Goal: Navigation & Orientation: Find specific page/section

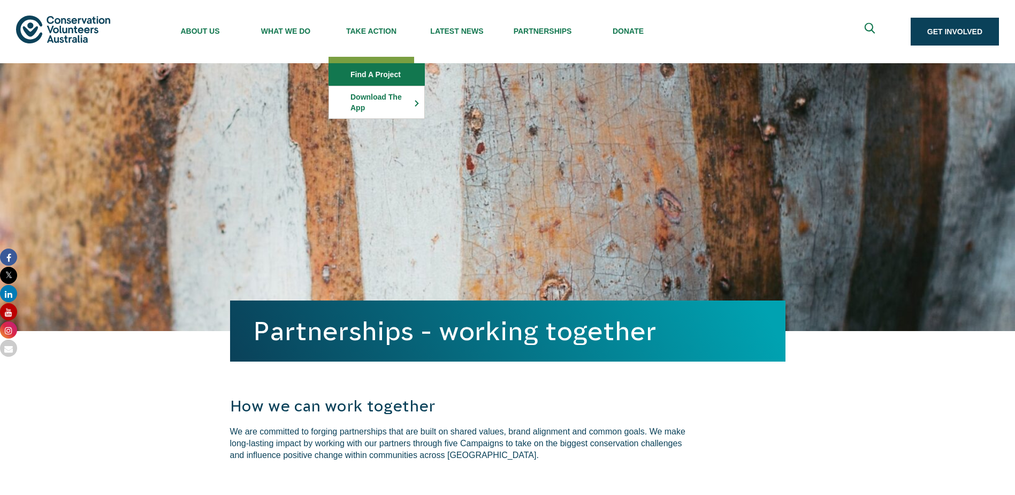
click at [375, 80] on link "Find a project" at bounding box center [376, 74] width 95 height 21
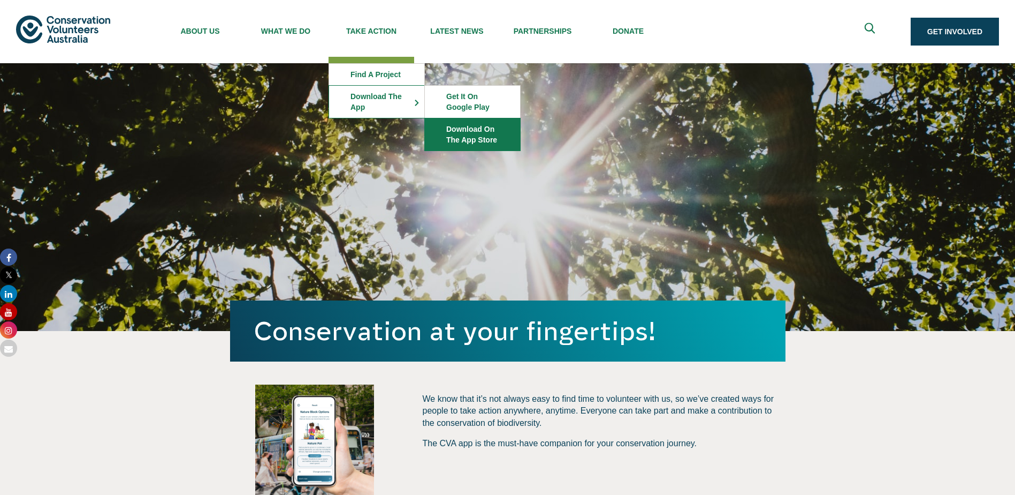
click at [493, 134] on link "Download on the App Store" at bounding box center [472, 134] width 95 height 32
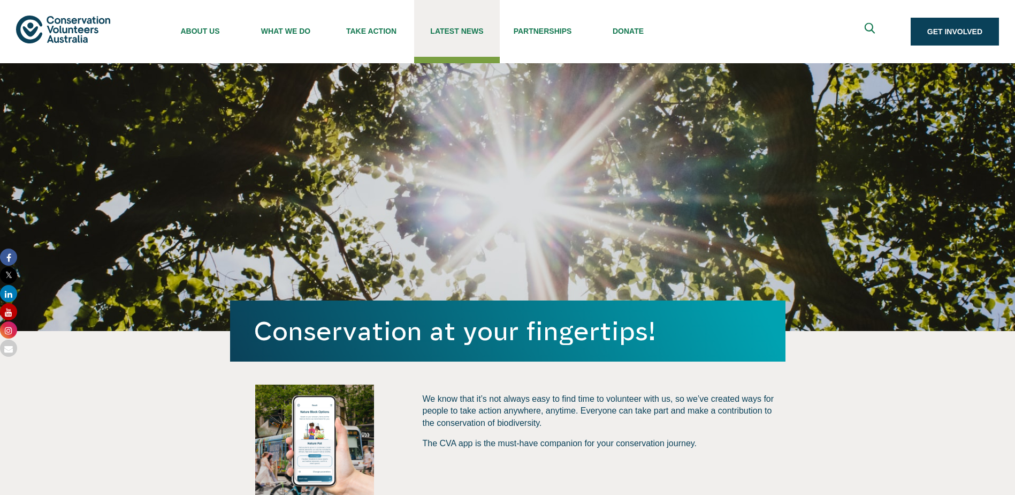
click at [477, 29] on span "Latest News" at bounding box center [457, 31] width 86 height 9
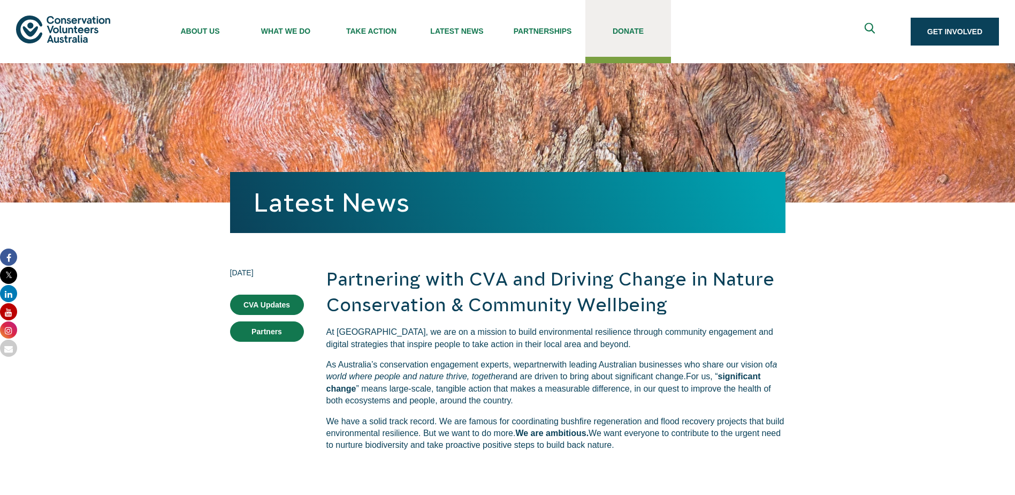
click at [627, 30] on span "Donate" at bounding box center [629, 31] width 86 height 9
click at [586, 30] on span "Donate" at bounding box center [629, 31] width 86 height 9
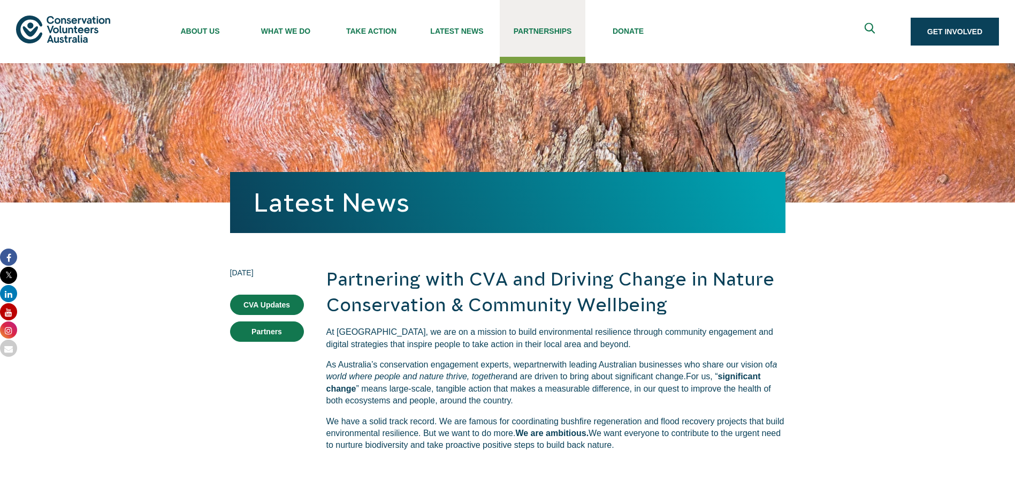
click at [553, 31] on span "Partnerships" at bounding box center [543, 31] width 86 height 9
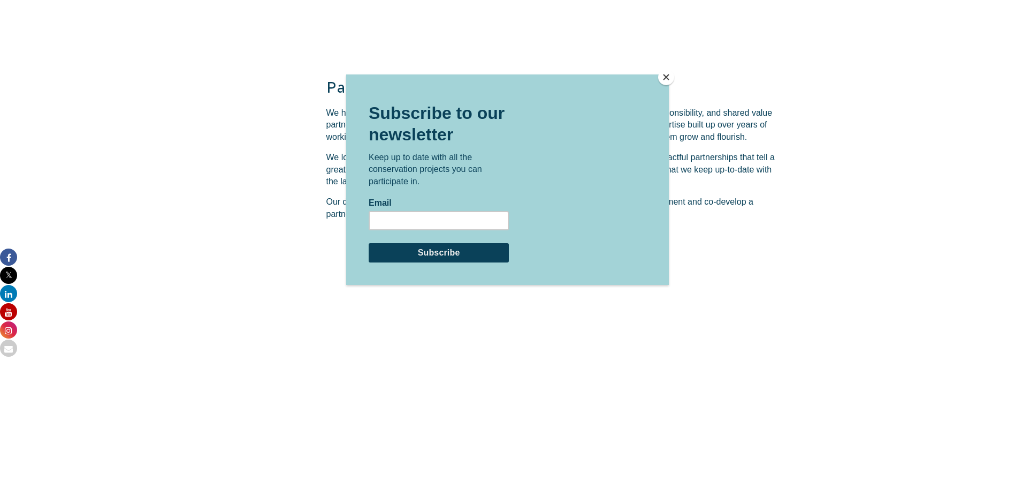
scroll to position [1606, 0]
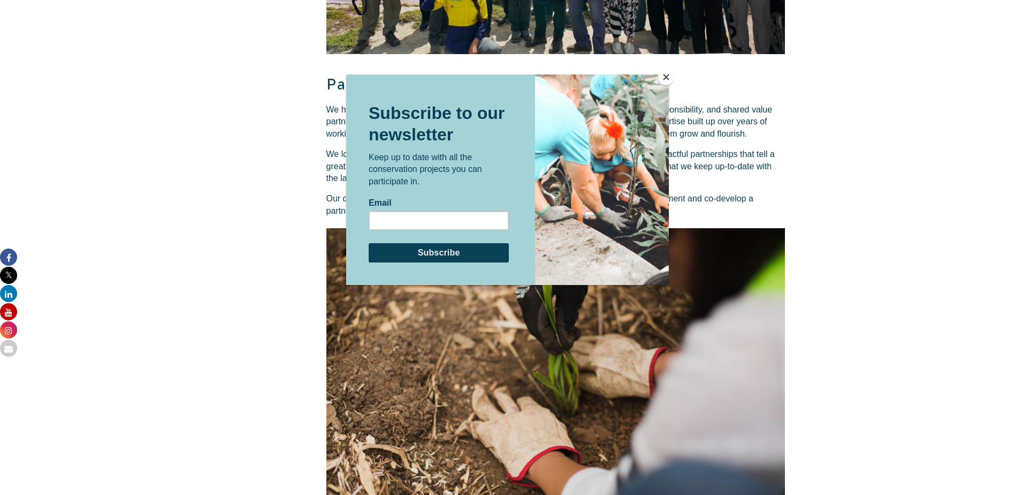
click at [665, 74] on button "Close" at bounding box center [666, 77] width 16 height 16
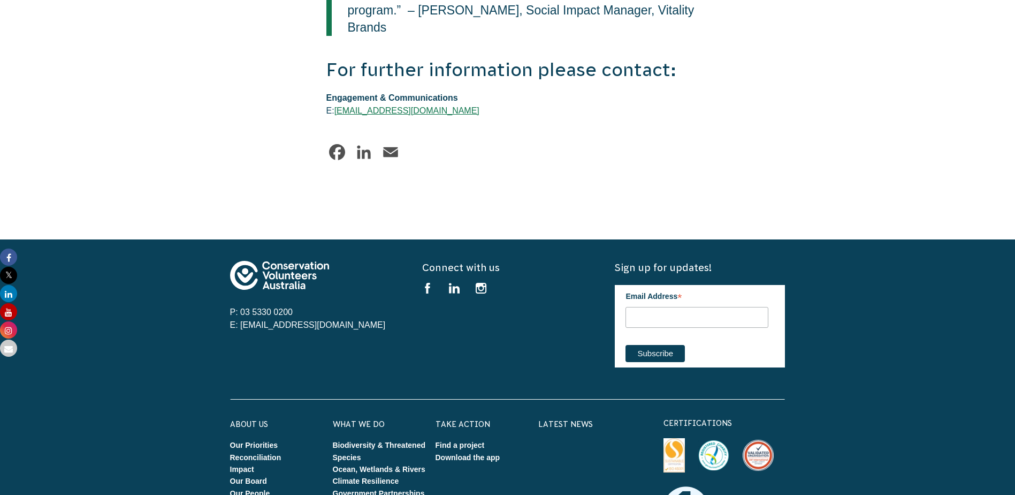
scroll to position [2837, 0]
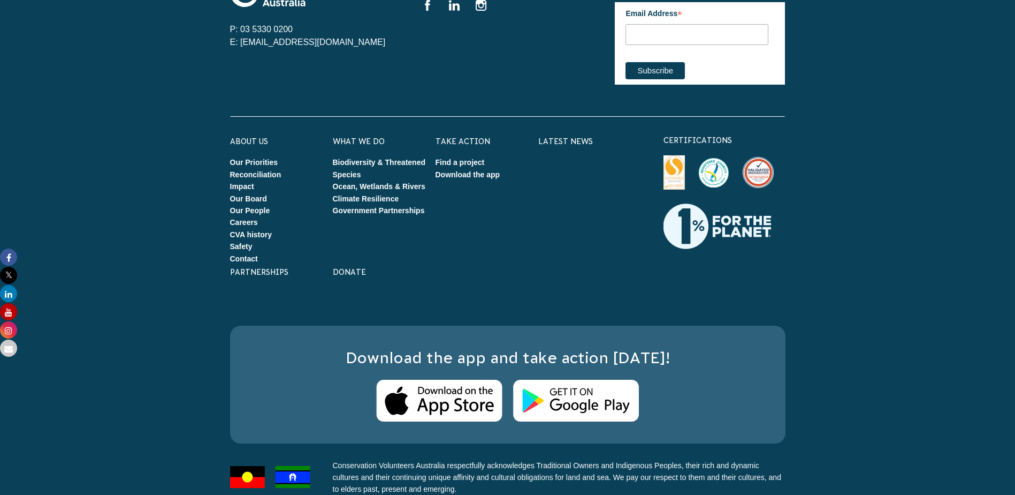
scroll to position [534, 0]
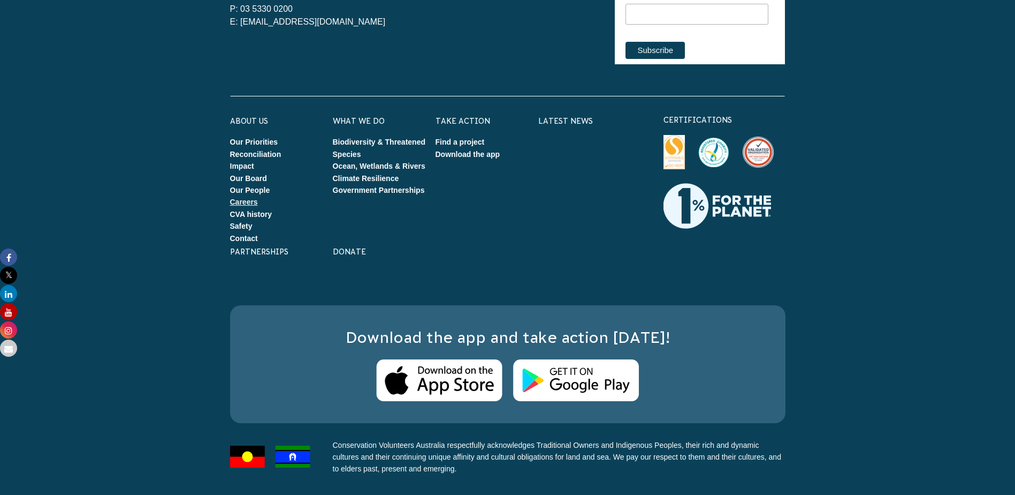
click at [240, 204] on link "Careers" at bounding box center [244, 202] width 28 height 9
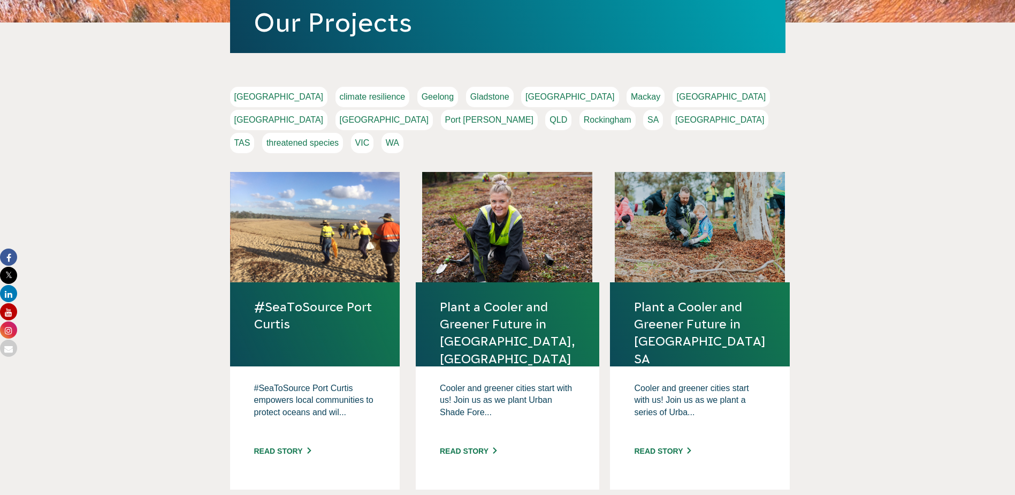
scroll to position [214, 0]
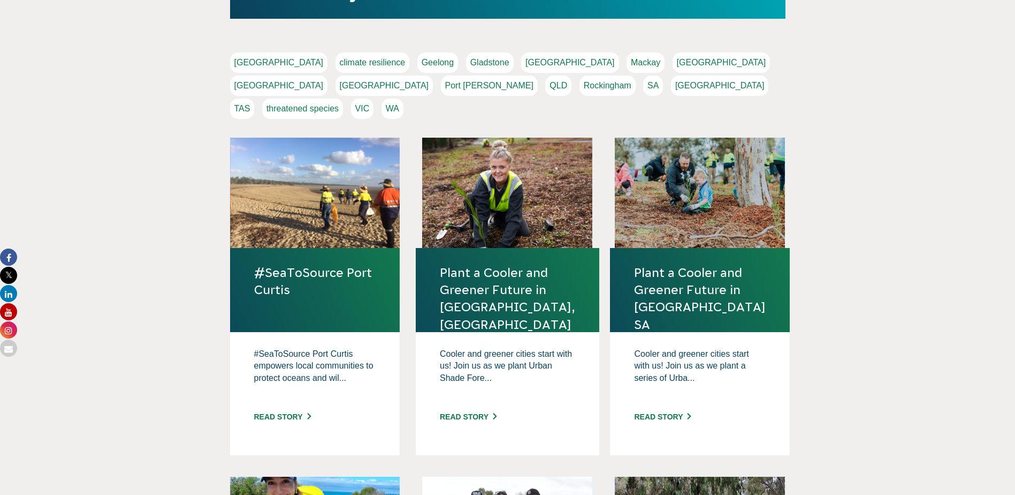
click at [374, 98] on link "VIC" at bounding box center [362, 108] width 23 height 20
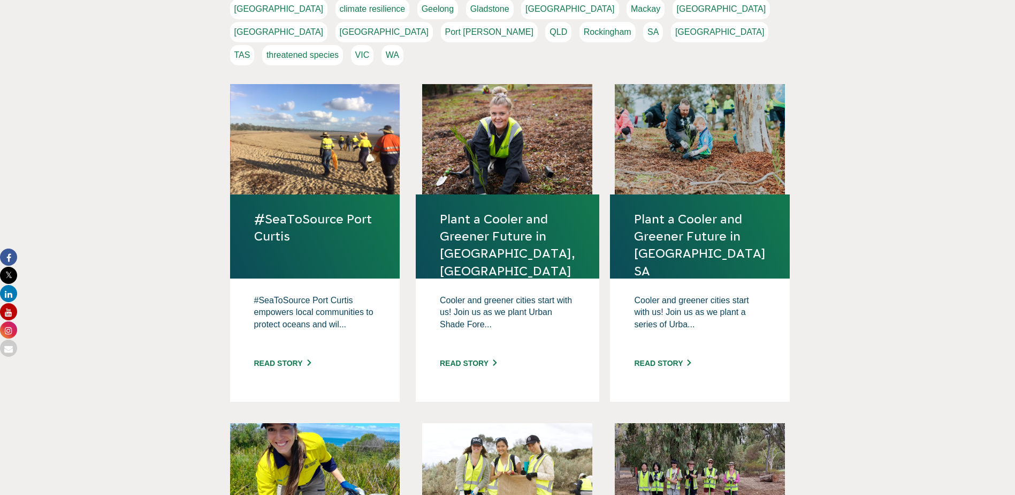
scroll to position [0, 0]
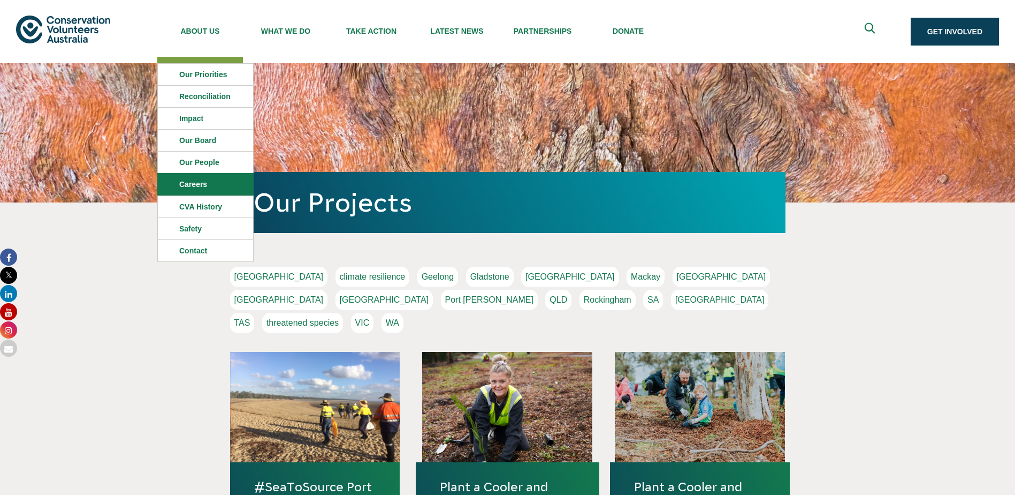
click at [201, 190] on link "Careers" at bounding box center [205, 183] width 95 height 21
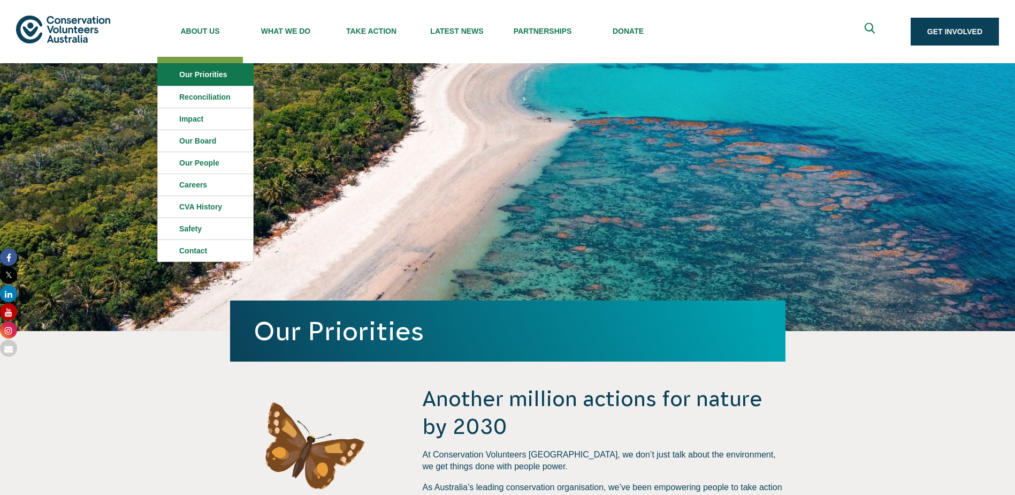
click at [204, 70] on link "Our Priorities" at bounding box center [205, 74] width 95 height 21
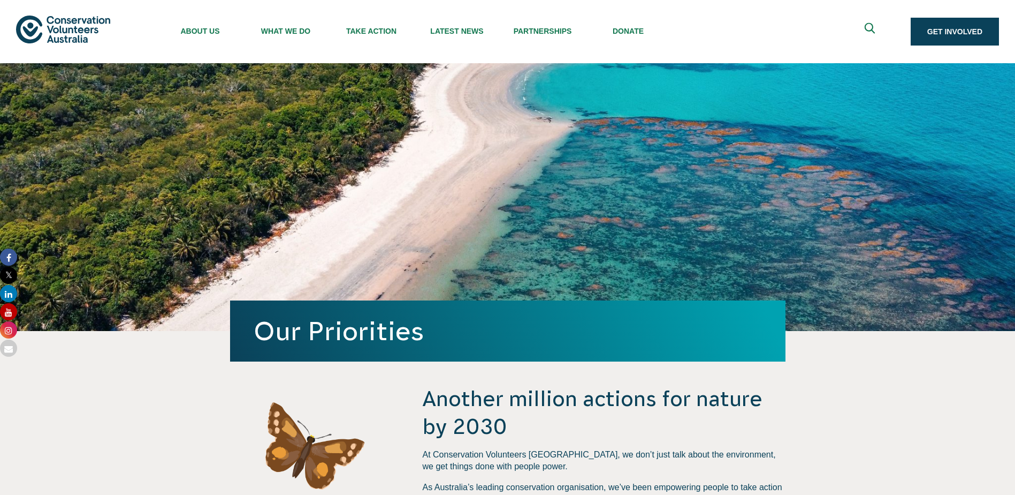
click at [69, 33] on img at bounding box center [63, 29] width 94 height 27
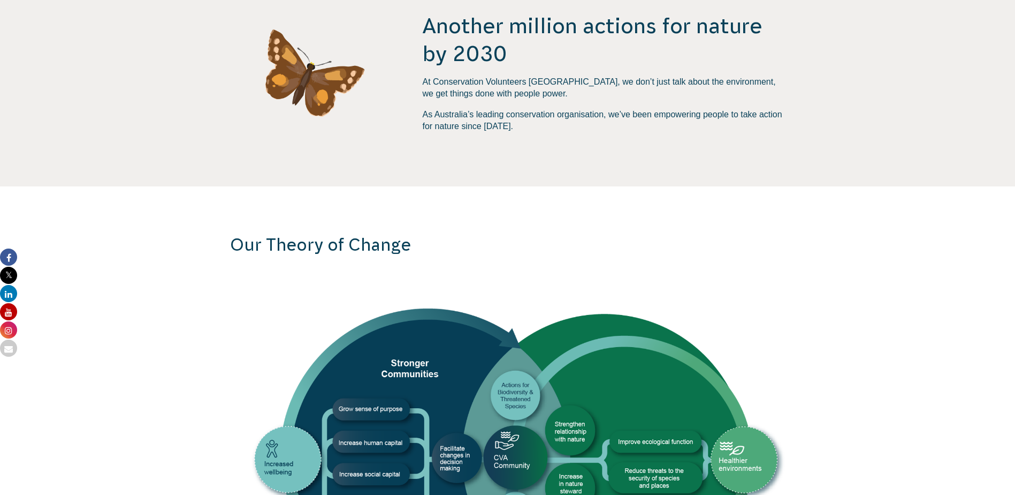
scroll to position [428, 0]
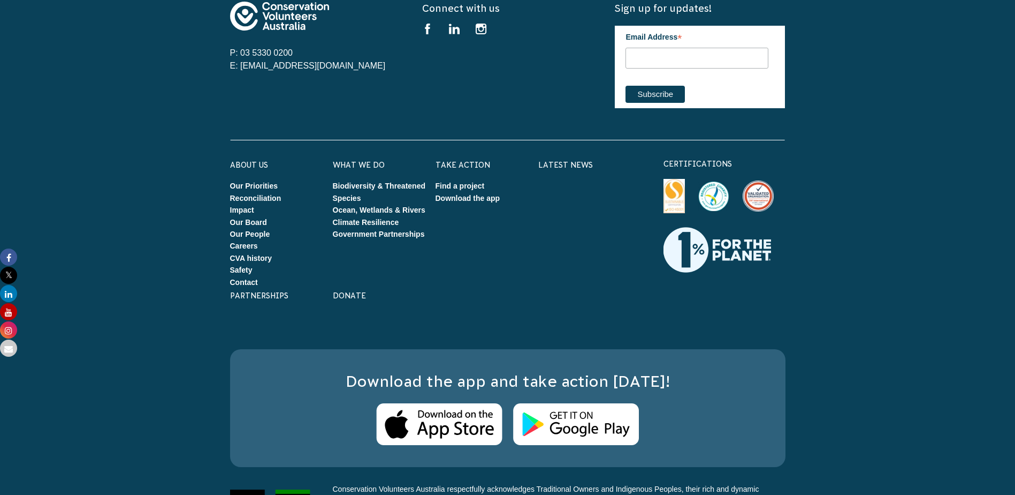
scroll to position [900, 0]
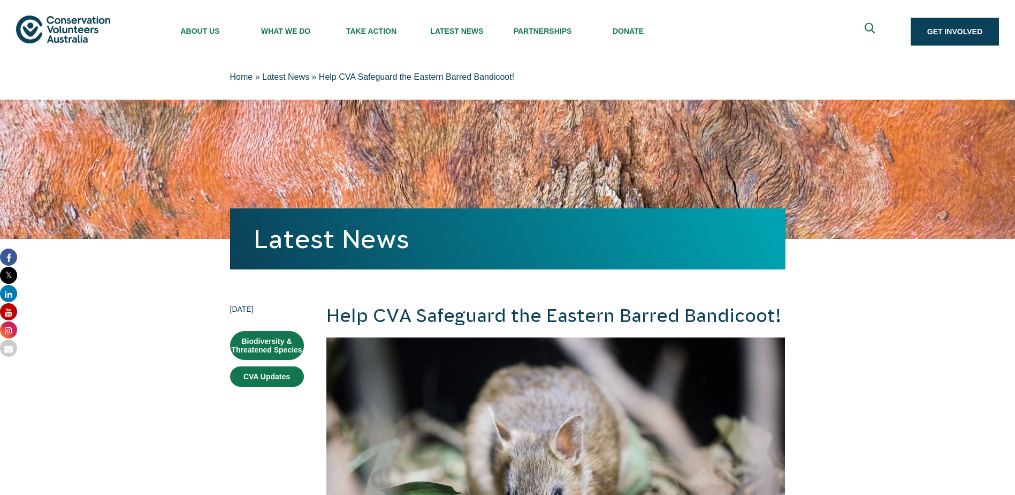
click at [56, 28] on img at bounding box center [63, 29] width 94 height 27
